Goal: Check status: Check status

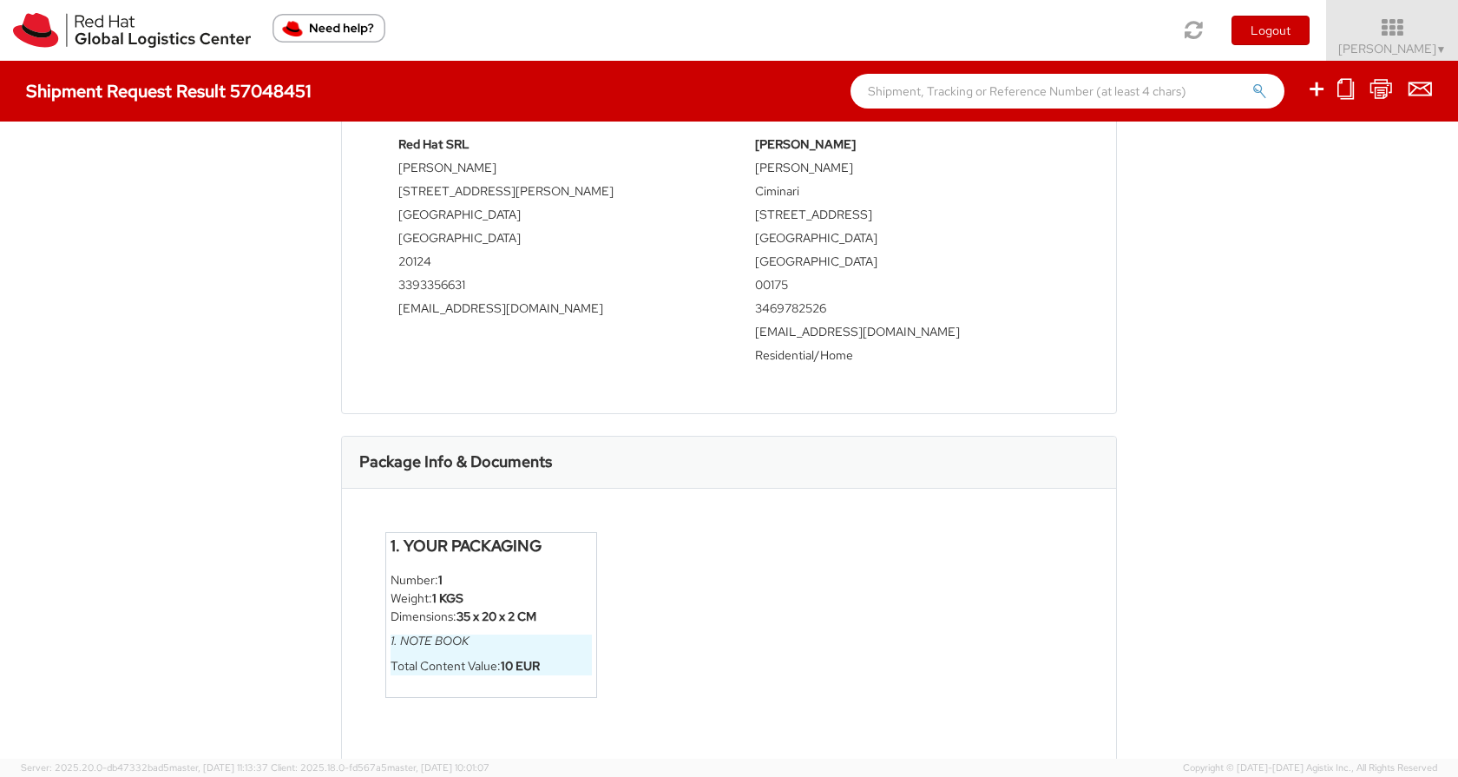
scroll to position [502, 0]
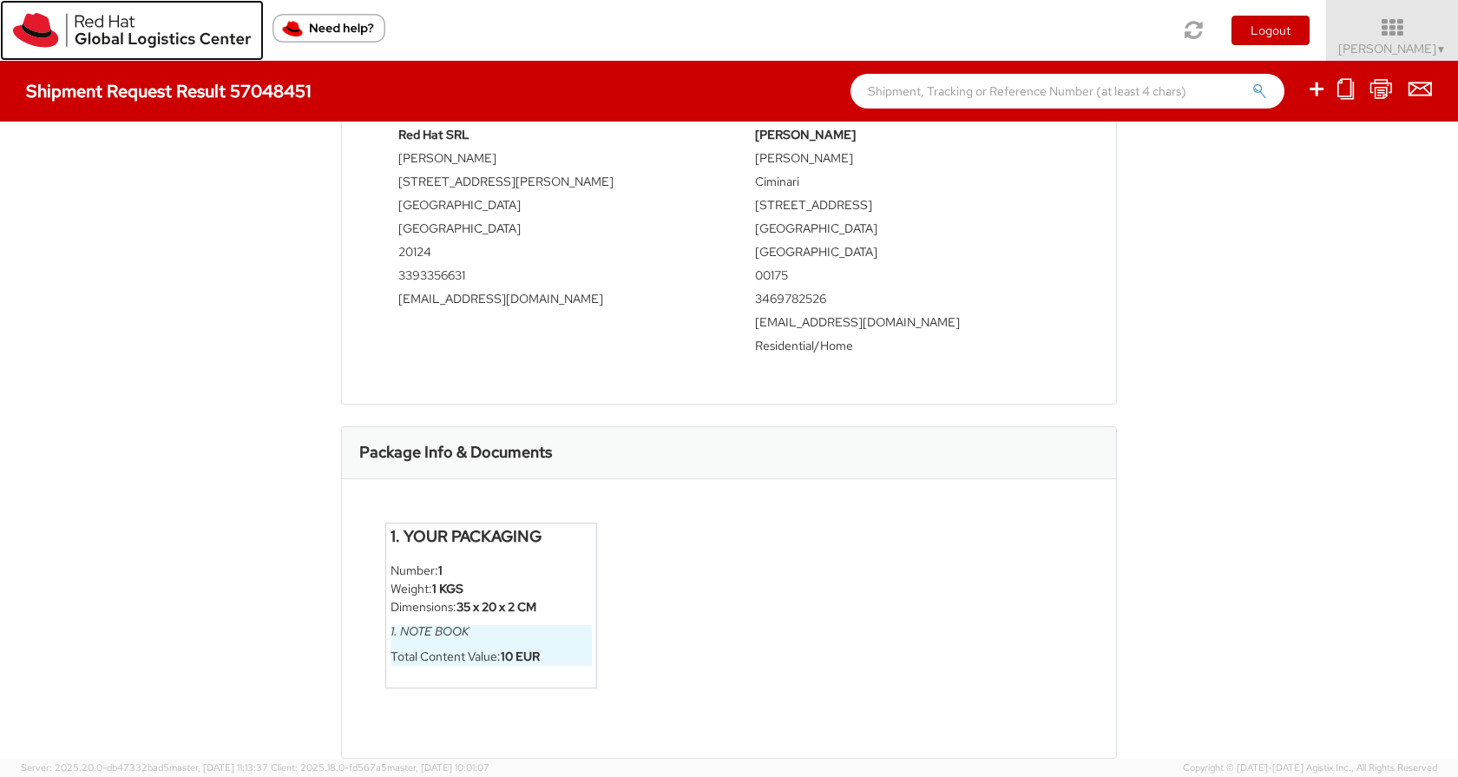
click at [75, 43] on img at bounding box center [132, 30] width 238 height 35
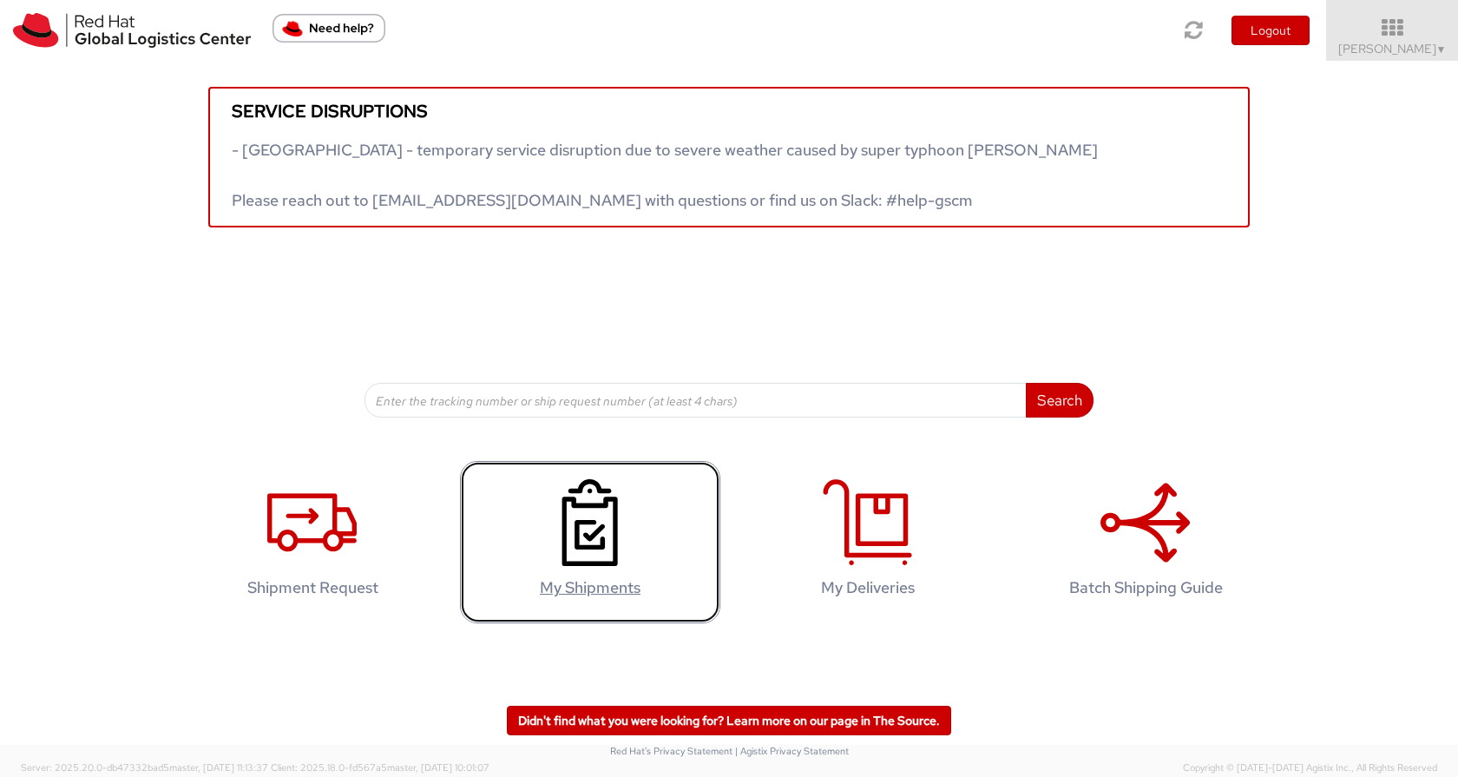
click at [574, 528] on use at bounding box center [590, 522] width 56 height 87
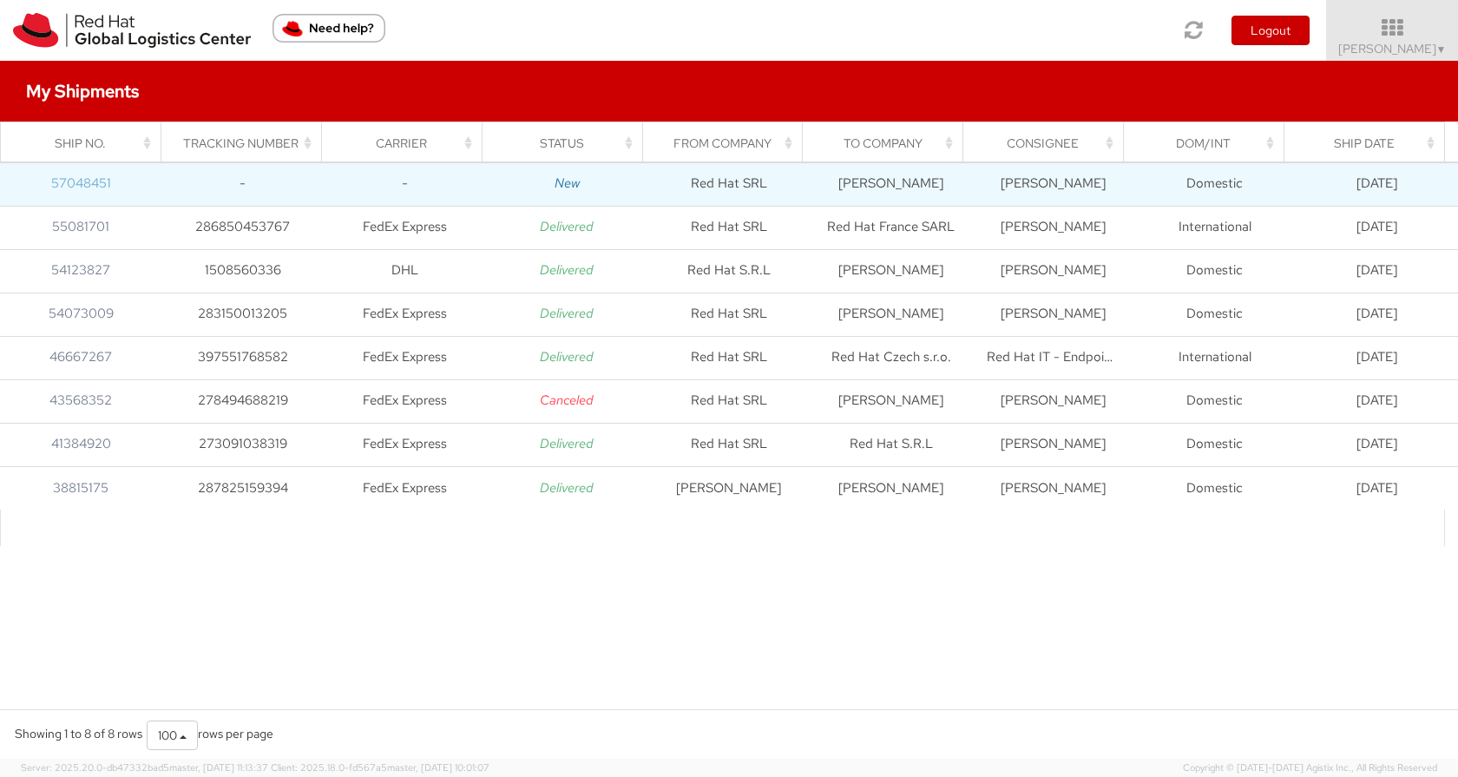
click at [80, 185] on link "57048451" at bounding box center [81, 182] width 60 height 17
